Goal: Task Accomplishment & Management: Manage account settings

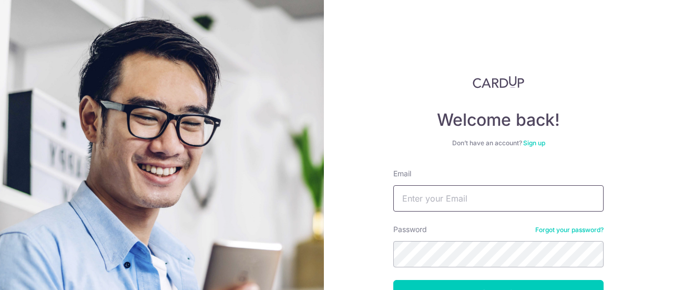
click at [468, 190] on input "Email" at bounding box center [498, 198] width 210 height 26
type input "[EMAIL_ADDRESS][DOMAIN_NAME]"
click at [393, 280] on button "Log in" at bounding box center [498, 293] width 210 height 26
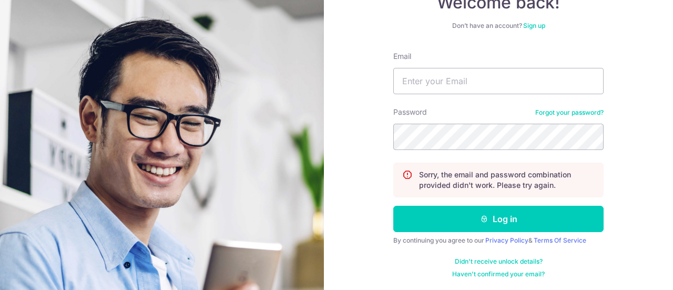
scroll to position [115, 0]
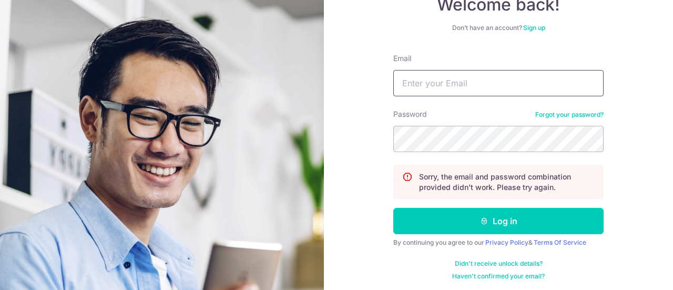
click at [424, 84] on input "Email" at bounding box center [498, 83] width 210 height 26
